Goal: Transaction & Acquisition: Purchase product/service

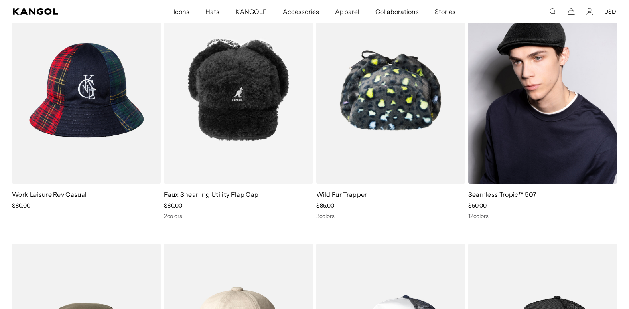
click at [485, 197] on link "Seamless Tropic™ 507" at bounding box center [502, 194] width 68 height 8
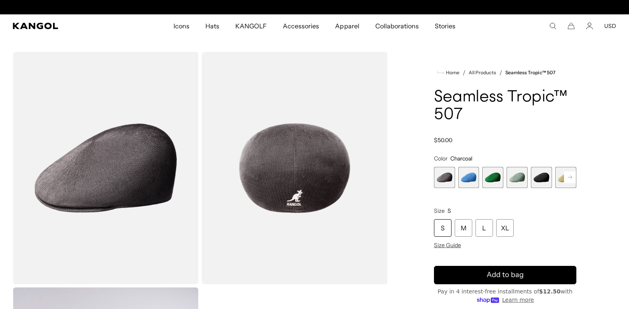
scroll to position [0, 164]
click at [468, 180] on span "2 of 12" at bounding box center [468, 177] width 21 height 21
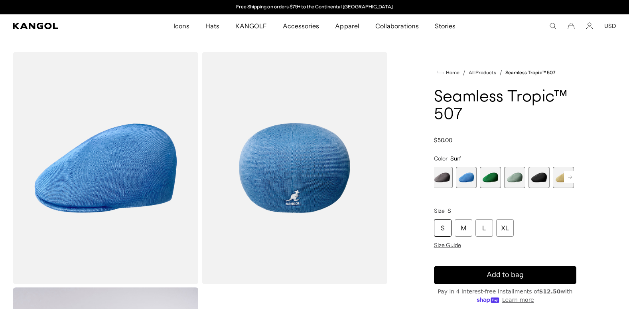
click at [497, 179] on span "3 of 12" at bounding box center [490, 177] width 21 height 21
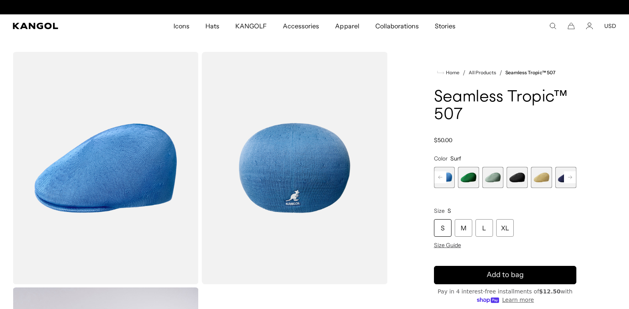
scroll to position [0, 164]
click at [514, 174] on span "5 of 12" at bounding box center [516, 177] width 21 height 21
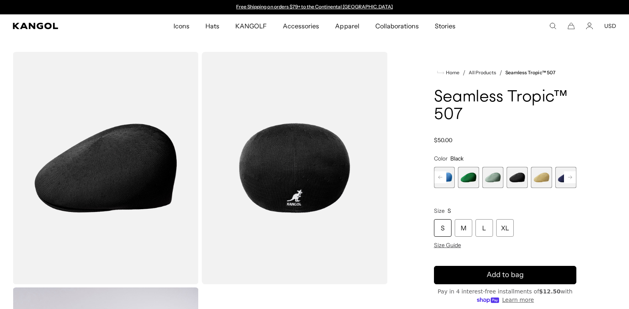
click at [540, 177] on span "6 of 12" at bounding box center [541, 177] width 21 height 21
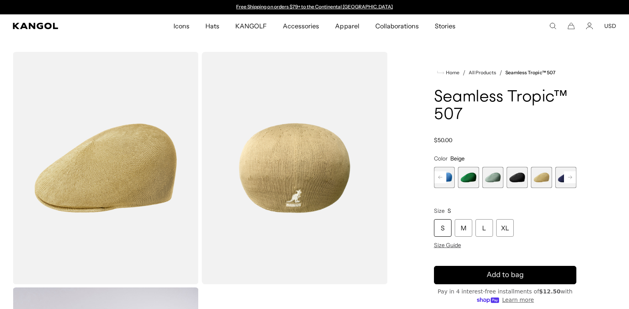
click at [570, 176] on icon at bounding box center [570, 176] width 4 height 3
click at [567, 175] on rect at bounding box center [570, 177] width 12 height 12
click at [570, 179] on icon at bounding box center [570, 177] width 12 height 13
click at [569, 175] on rect at bounding box center [570, 177] width 12 height 12
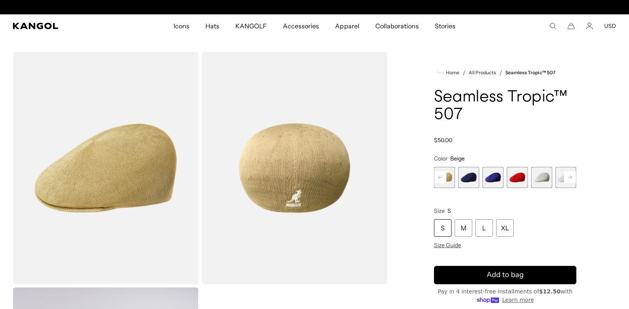
scroll to position [0, 164]
click at [568, 175] on rect at bounding box center [570, 177] width 12 height 12
click at [566, 175] on span "12 of 12" at bounding box center [565, 177] width 21 height 21
click at [438, 176] on rect at bounding box center [440, 177] width 12 height 12
drag, startPoint x: 438, startPoint y: 176, endPoint x: 425, endPoint y: 187, distance: 17.3
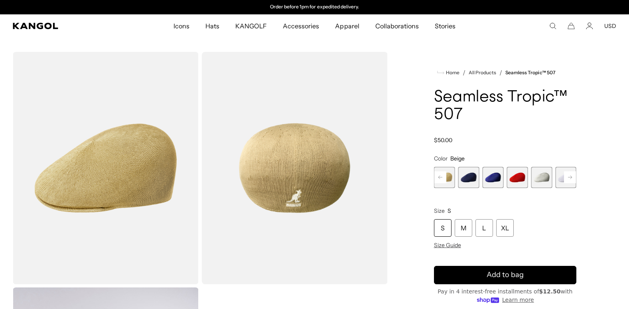
click at [425, 187] on div "Home / All Products / Seamless Tropic™ 507 Seamless Tropic™ 507 Regular price $…" at bounding box center [505, 286] width 222 height 468
click at [440, 176] on rect at bounding box center [440, 177] width 12 height 12
click at [438, 177] on rect at bounding box center [440, 177] width 12 height 12
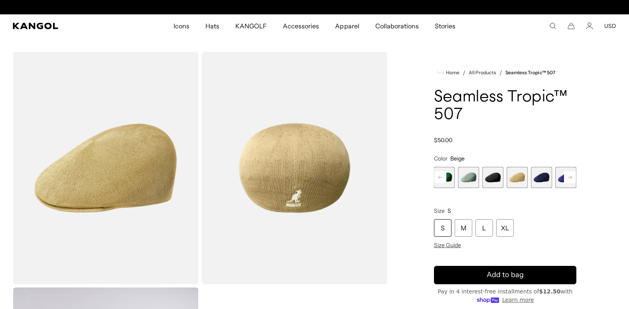
scroll to position [0, 164]
click at [438, 177] on rect at bounding box center [440, 177] width 12 height 12
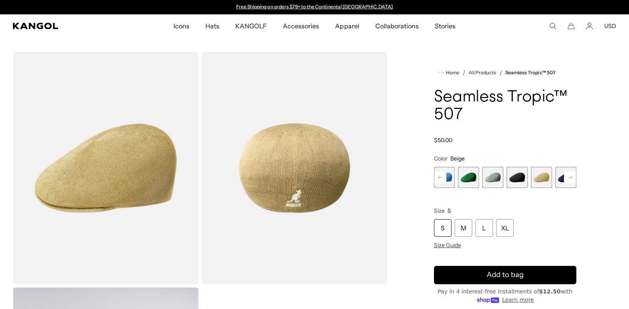
click at [436, 177] on rect at bounding box center [440, 177] width 12 height 12
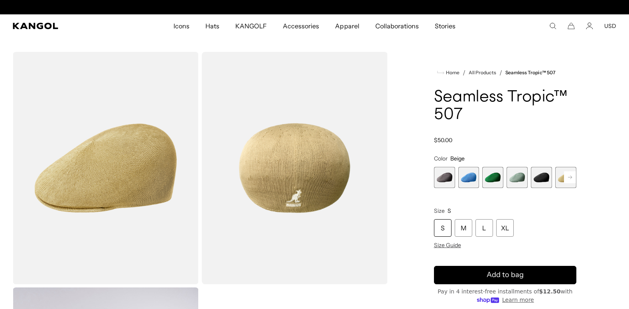
scroll to position [0, 164]
drag, startPoint x: 435, startPoint y: 179, endPoint x: 412, endPoint y: 190, distance: 25.5
click at [412, 190] on div "Home / All Products / Seamless Tropic™ 507 Seamless Tropic™ 507 Regular price $…" at bounding box center [505, 286] width 222 height 468
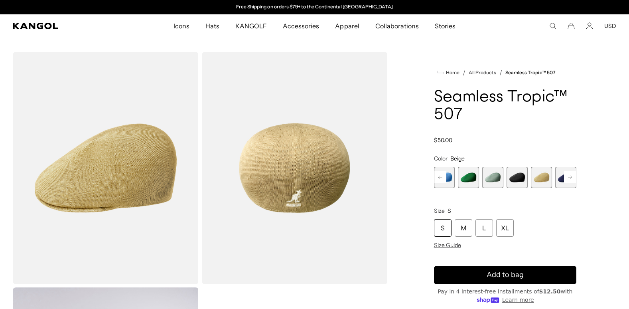
click at [439, 177] on rect at bounding box center [440, 177] width 12 height 12
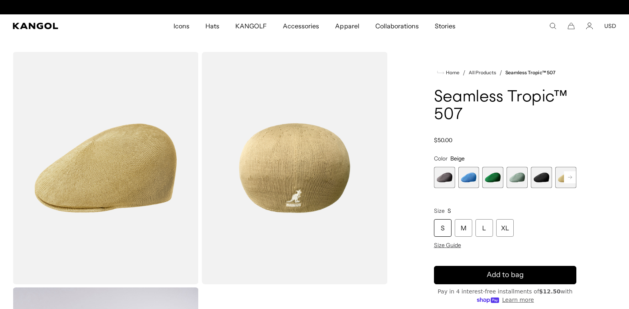
scroll to position [0, 164]
click at [437, 177] on span "1 of 12" at bounding box center [444, 177] width 21 height 21
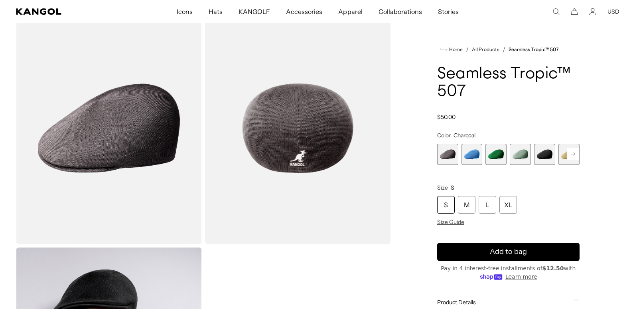
scroll to position [0, 164]
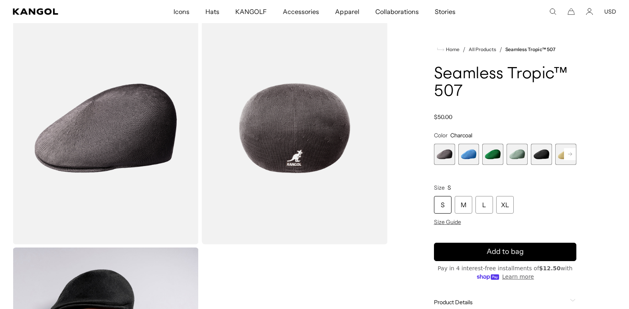
click at [300, 143] on img "Gallery Viewer" at bounding box center [295, 128] width 186 height 232
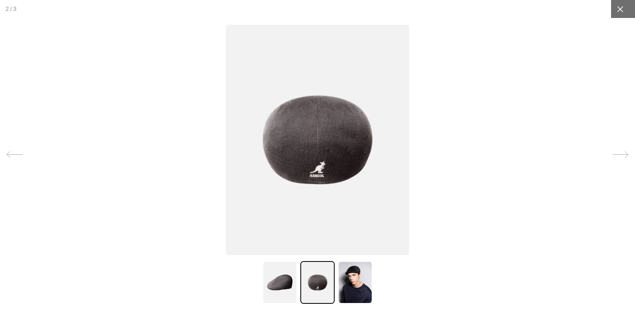
click at [617, 8] on icon at bounding box center [620, 9] width 6 height 6
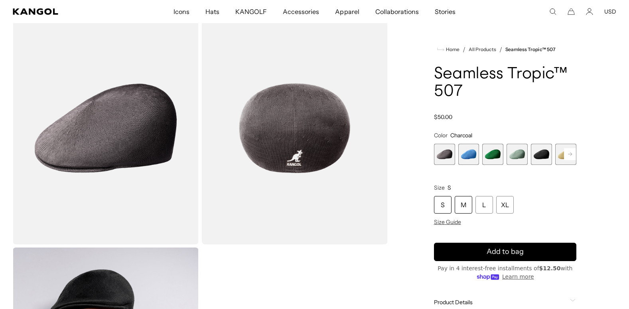
click at [465, 204] on div "M" at bounding box center [463, 205] width 18 height 18
